Goal: Information Seeking & Learning: Learn about a topic

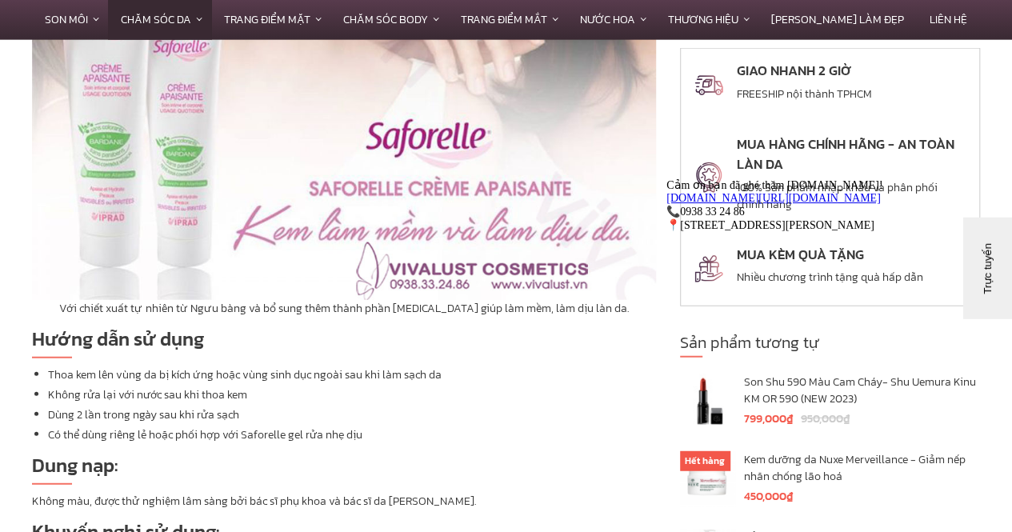
scroll to position [1920, 0]
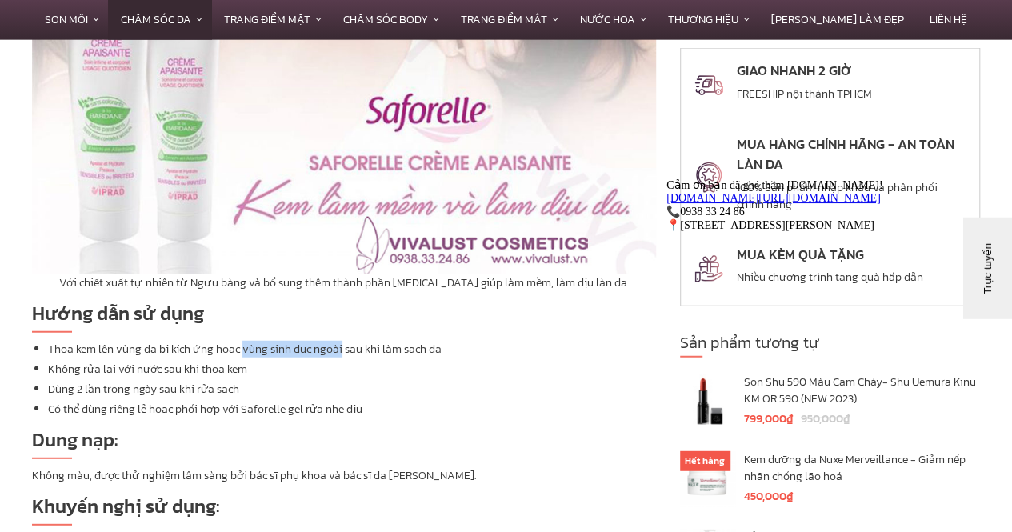
drag, startPoint x: 340, startPoint y: 318, endPoint x: 242, endPoint y: 316, distance: 98.4
click at [242, 341] on li "Thoa kem lên vùng da bị kích ứng hoặc vùng sinh dục ngoài sau khi làm…" at bounding box center [352, 349] width 608 height 17
copy li "vùng sinh dục ngoài"
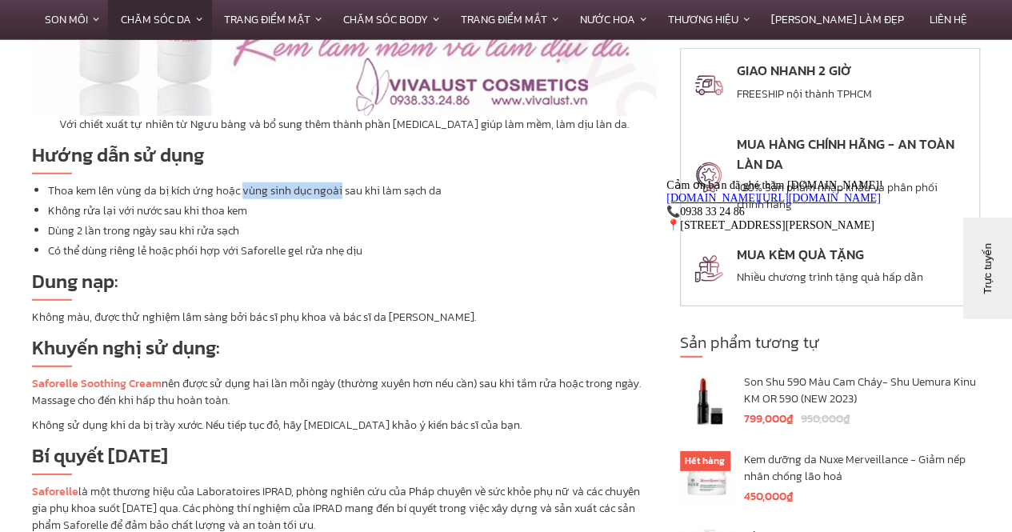
scroll to position [2080, 0]
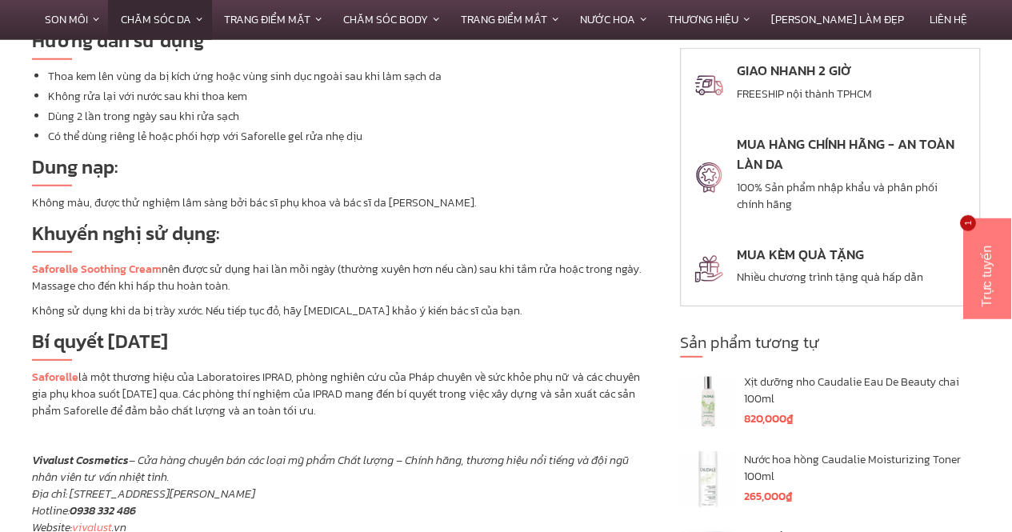
scroll to position [1920, 0]
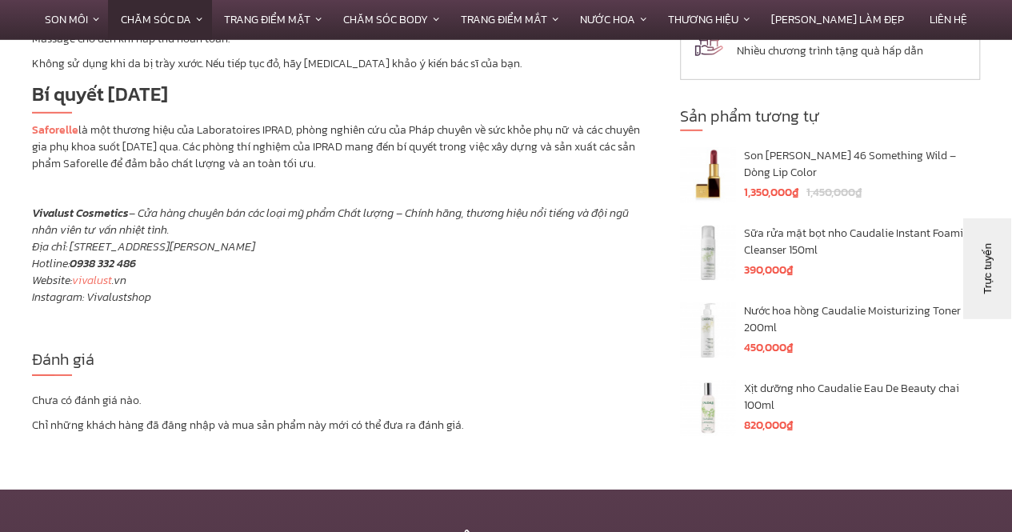
scroll to position [2480, 0]
